Goal: Information Seeking & Learning: Learn about a topic

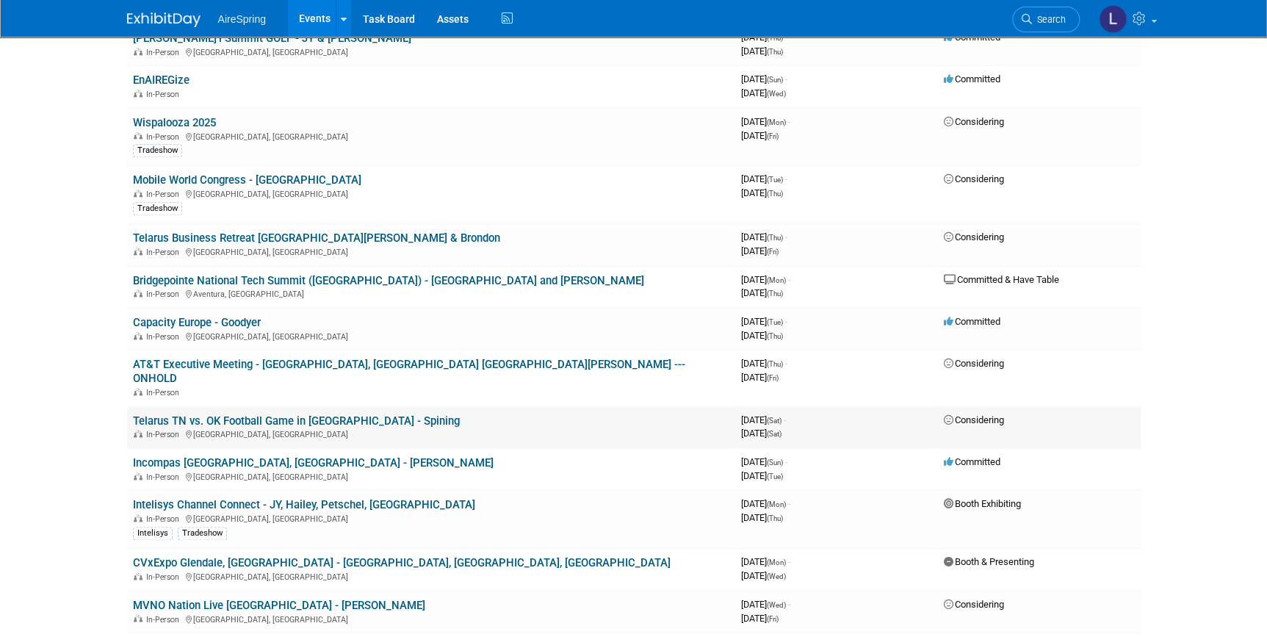
scroll to position [734, 0]
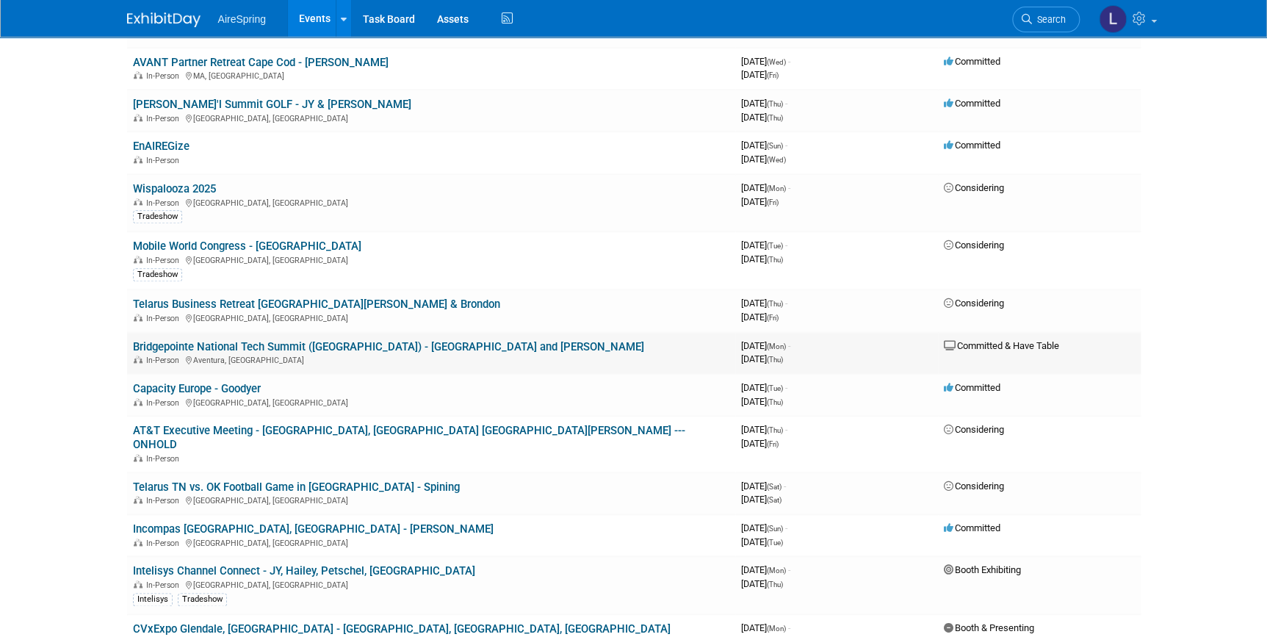
click at [269, 340] on link "Bridgepointe National Tech Summit ([GEOGRAPHIC_DATA]) - [GEOGRAPHIC_DATA] and […" at bounding box center [388, 346] width 511 height 13
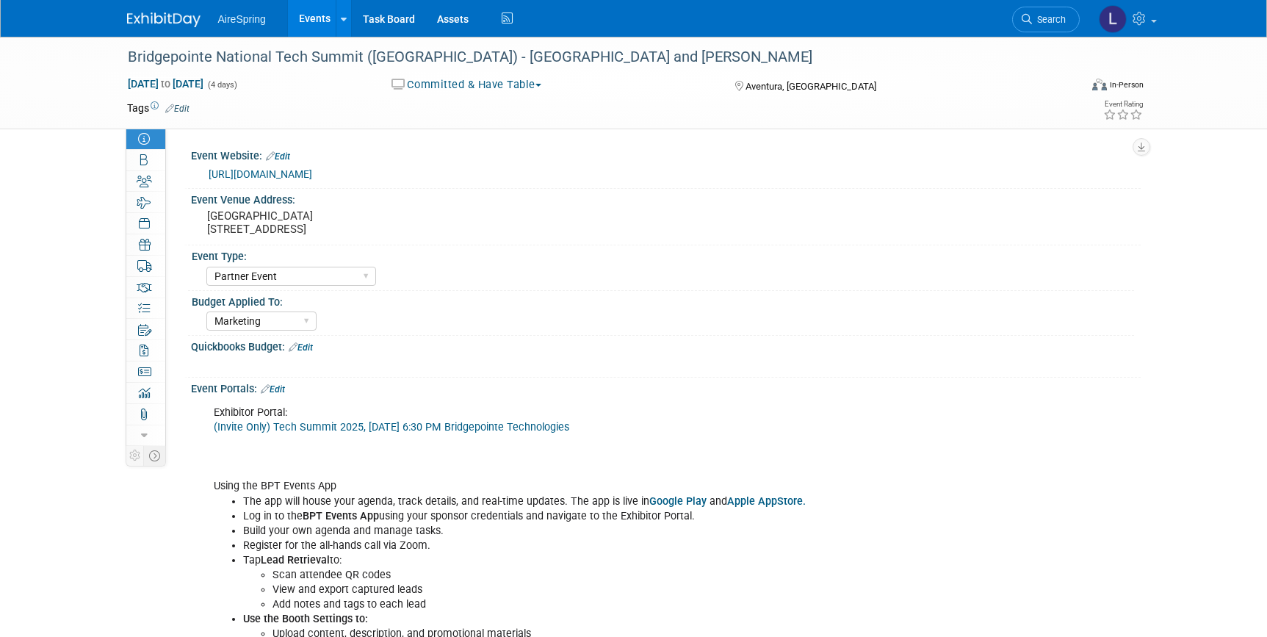
select select "Partner Event"
select select "Marketing"
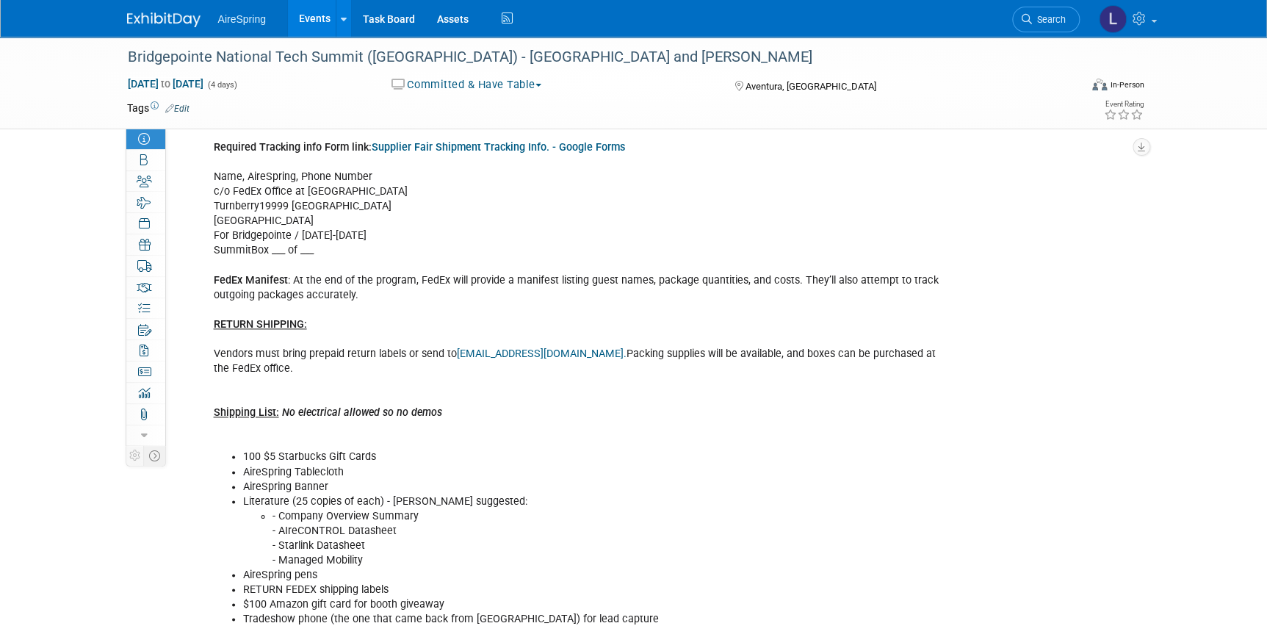
scroll to position [800, 0]
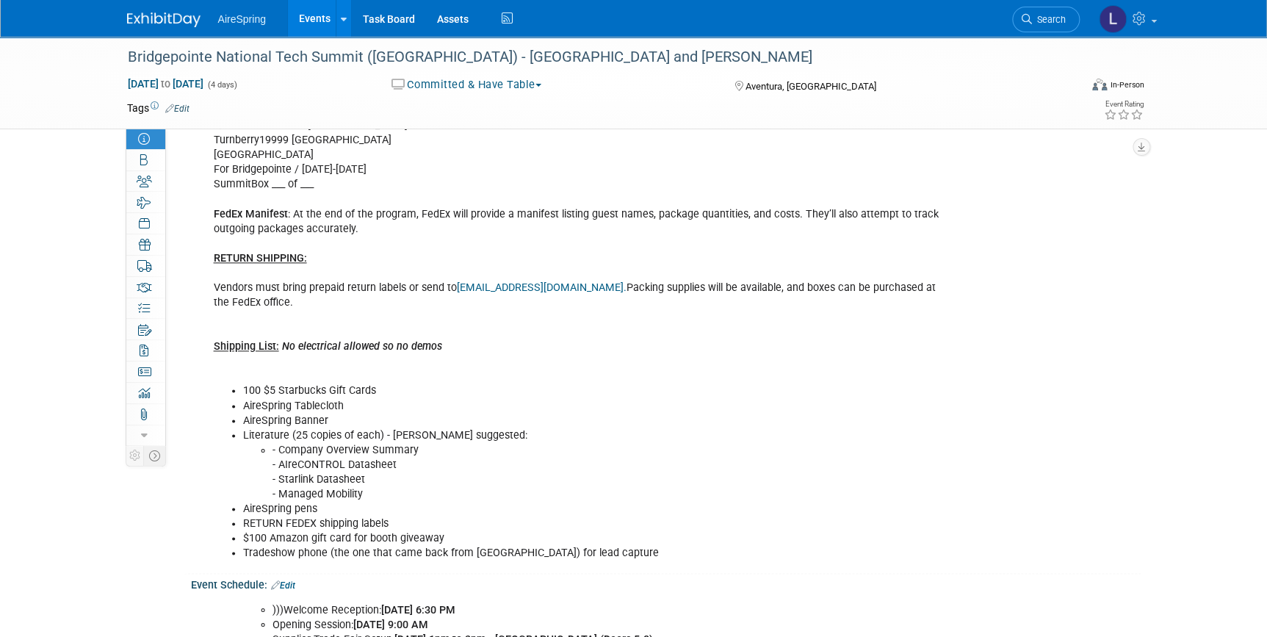
click at [466, 546] on li "Tradeshow phone (the one that came back from [GEOGRAPHIC_DATA]) for lead capture" at bounding box center [597, 553] width 708 height 15
click at [425, 531] on li "$100 Amazon gift card for booth giveaway" at bounding box center [597, 538] width 708 height 15
click at [370, 516] on li "RETURN FEDEX shipping labels" at bounding box center [597, 523] width 708 height 15
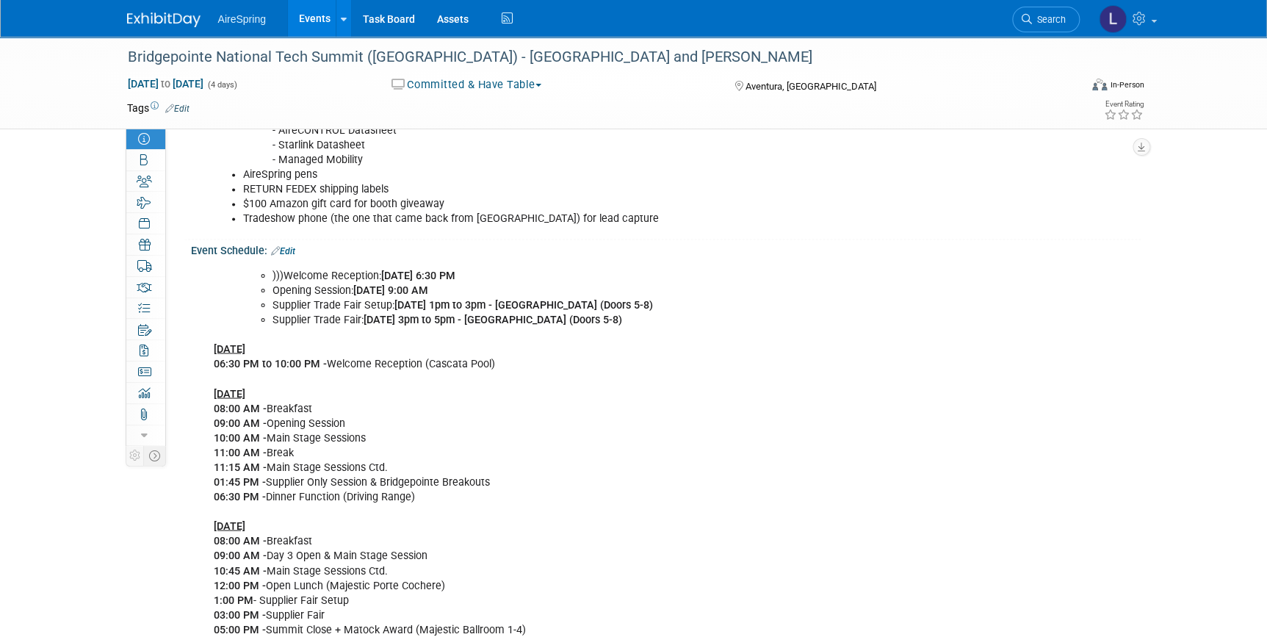
scroll to position [1469, 0]
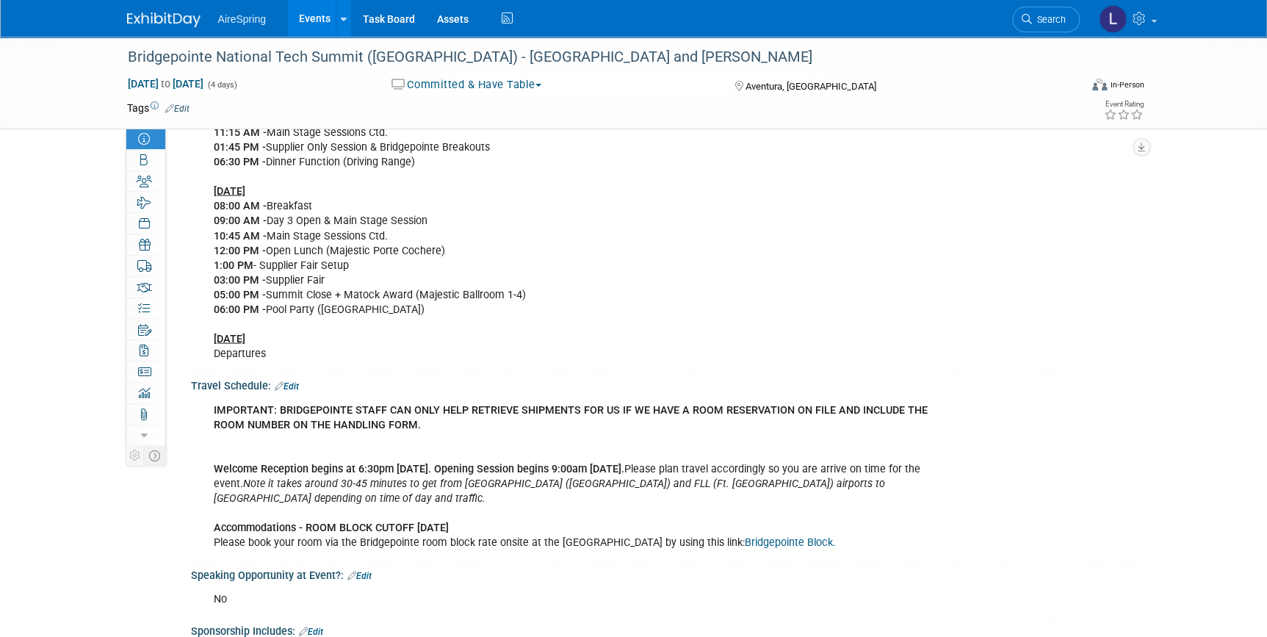
click at [372, 521] on b "Accommodations - ROOM BLOCK CUTOFF September 15th" at bounding box center [331, 527] width 235 height 12
click at [745, 536] on link "Bridgepointe Block." at bounding box center [790, 542] width 91 height 12
